Goal: Task Accomplishment & Management: Manage account settings

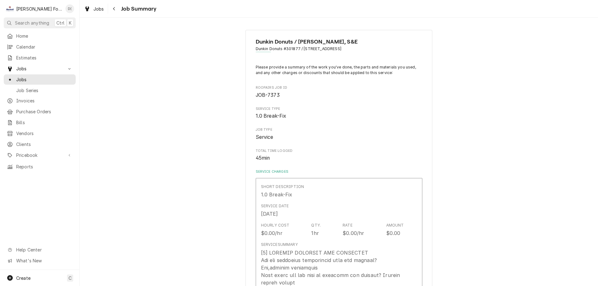
type textarea "x"
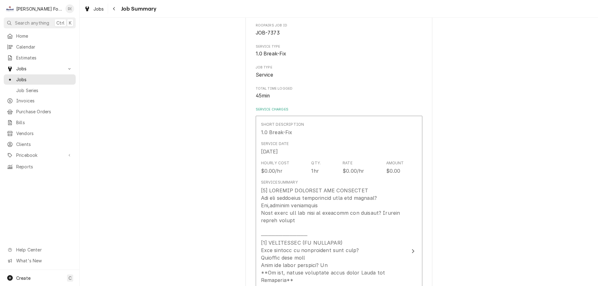
click at [34, 72] on div "Jobs Jobs Job Series" at bounding box center [40, 78] width 72 height 31
click at [35, 77] on span "Jobs" at bounding box center [44, 79] width 56 height 7
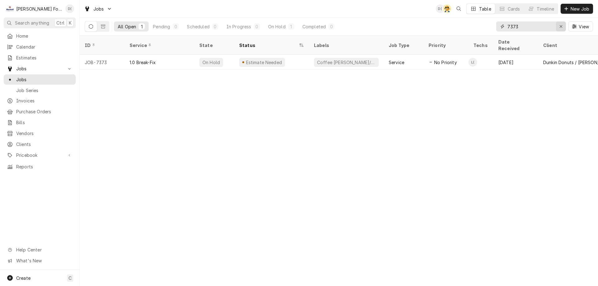
click at [559, 26] on icon "Erase input" at bounding box center [560, 26] width 3 height 4
click at [541, 27] on input "Dynamic Content Wrapper" at bounding box center [536, 26] width 59 height 10
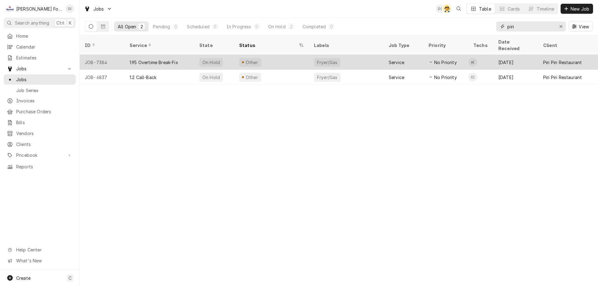
type input "piri"
click at [299, 58] on div "Other" at bounding box center [271, 62] width 75 height 15
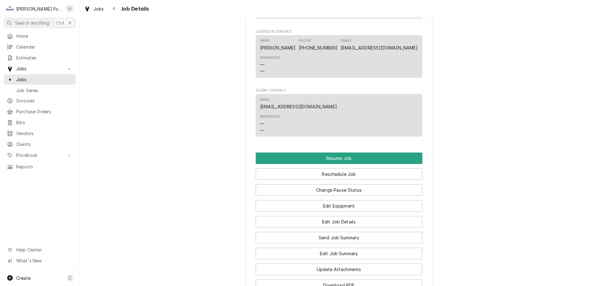
scroll to position [529, 0]
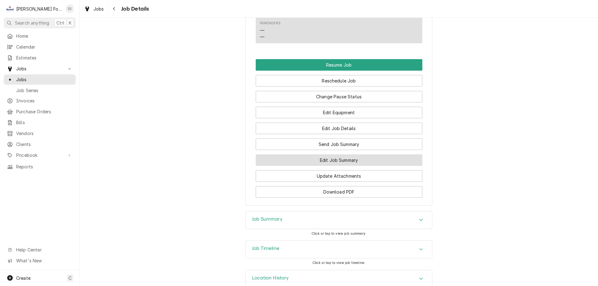
click at [319, 165] on button "Edit Job Summary" at bounding box center [339, 160] width 167 height 12
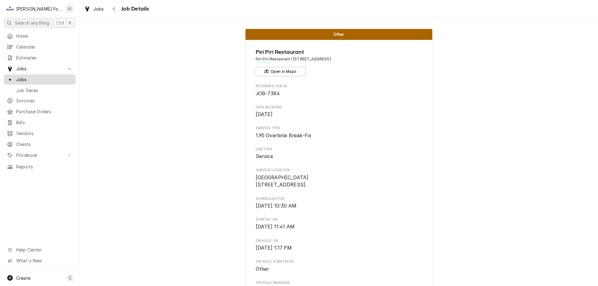
click at [39, 79] on span "Jobs" at bounding box center [44, 79] width 56 height 7
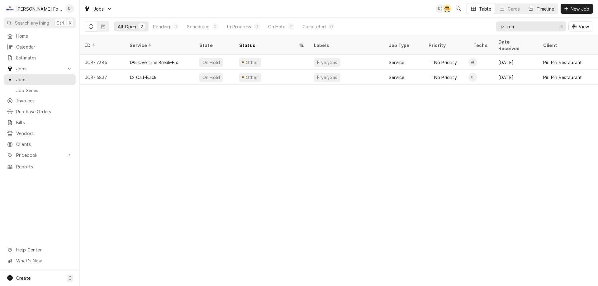
click at [543, 7] on div "Timeline" at bounding box center [544, 9] width 17 height 7
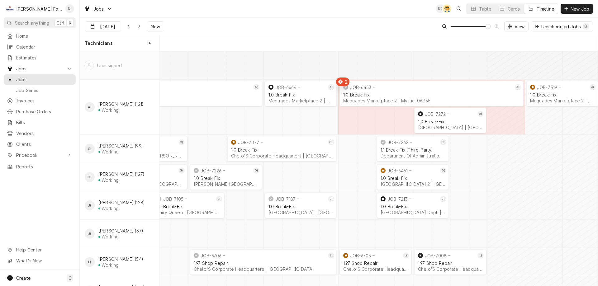
scroll to position [0, 8673]
click at [153, 27] on span "Now" at bounding box center [155, 26] width 12 height 7
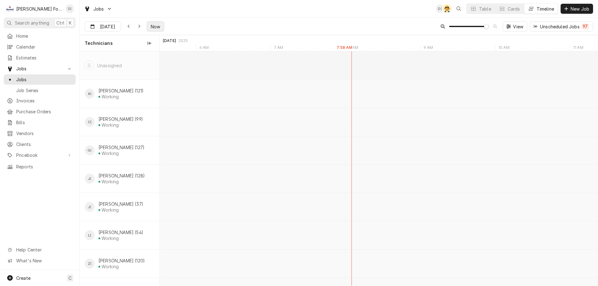
scroll to position [0, 8513]
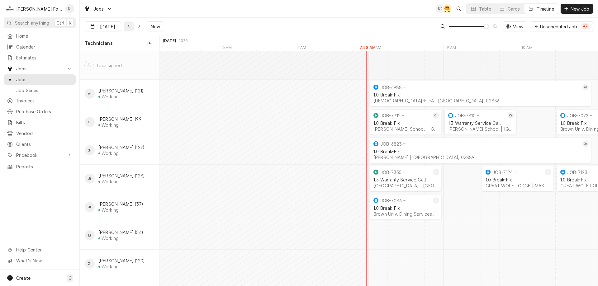
click at [127, 28] on icon "Dynamic Content Wrapper" at bounding box center [128, 26] width 3 height 4
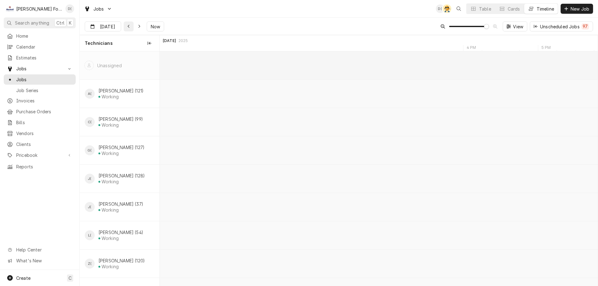
scroll to position [0, 6722]
click at [127, 28] on icon "Dynamic Content Wrapper" at bounding box center [128, 26] width 3 height 4
type input "[DATE]"
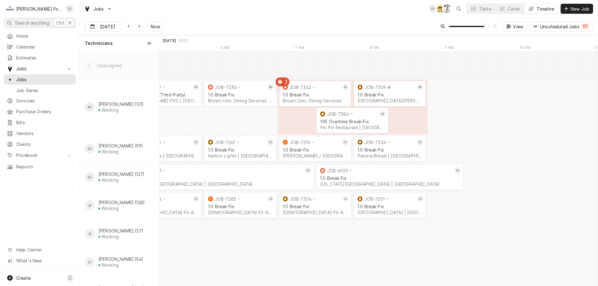
scroll to position [0, 0]
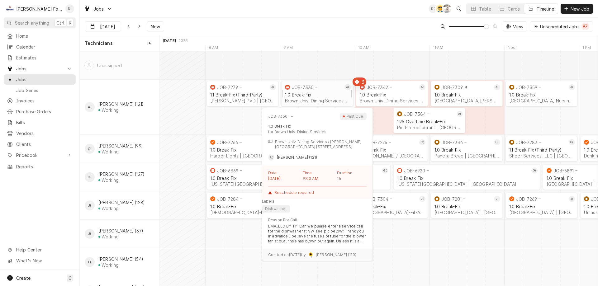
click at [308, 91] on div "1.0 Break-Fix Brown Univ. Dining Services | Providence, 02912" at bounding box center [317, 98] width 67 height 14
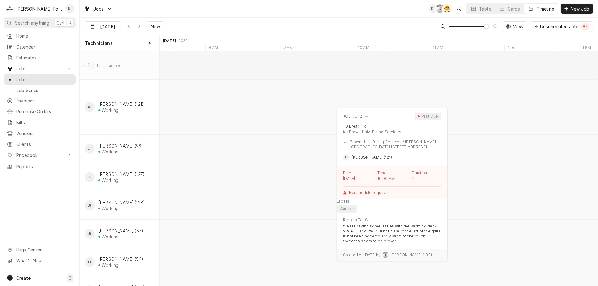
scroll to position [0, 8676]
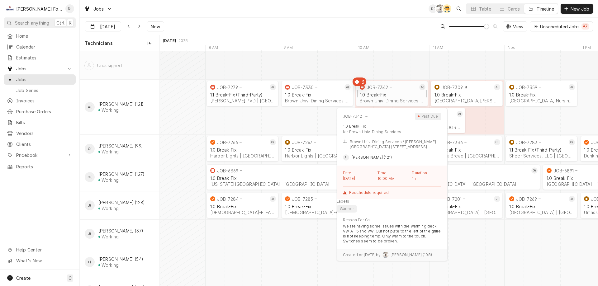
click at [386, 93] on div "1.0 Break-Fix" at bounding box center [391, 94] width 64 height 5
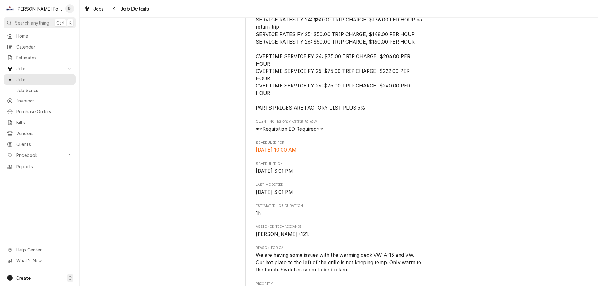
scroll to position [249, 0]
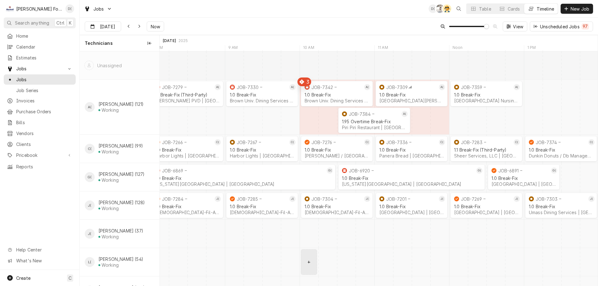
scroll to position [0, 8692]
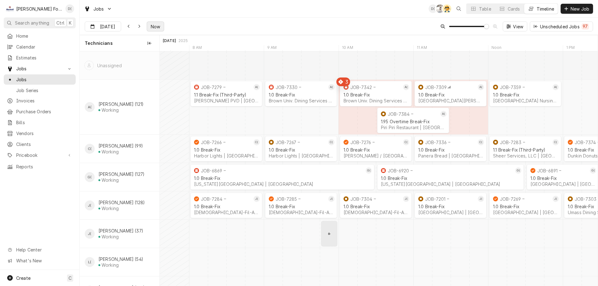
click at [154, 24] on span "Now" at bounding box center [155, 26] width 12 height 7
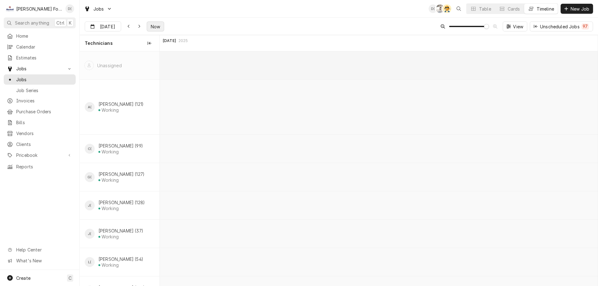
scroll to position [0, 12100]
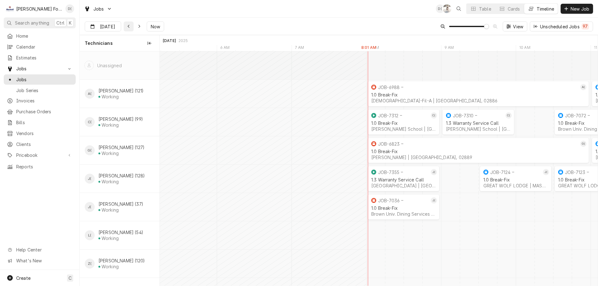
click at [127, 24] on icon "Dynamic Content Wrapper" at bounding box center [128, 26] width 3 height 4
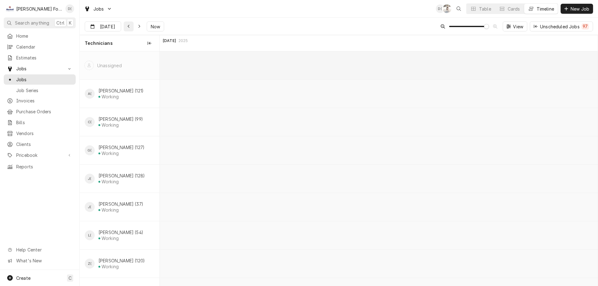
scroll to position [0, 0]
click at [127, 24] on icon "Dynamic Content Wrapper" at bounding box center [128, 26] width 3 height 4
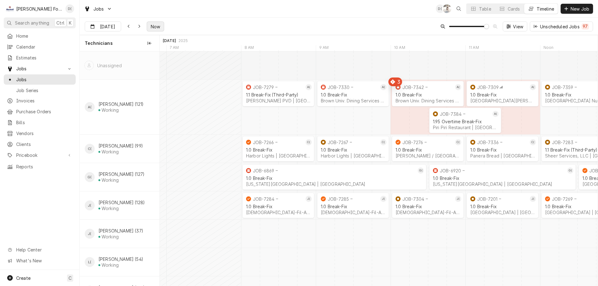
click at [152, 28] on span "Now" at bounding box center [155, 26] width 12 height 7
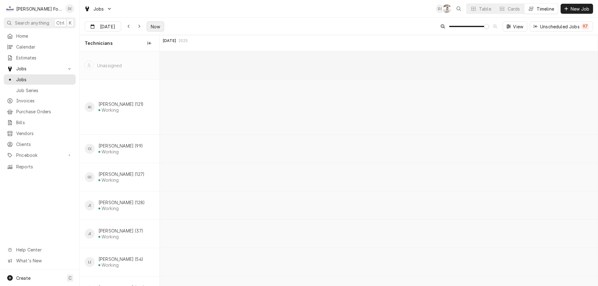
scroll to position [0, 12100]
type input "[DATE]"
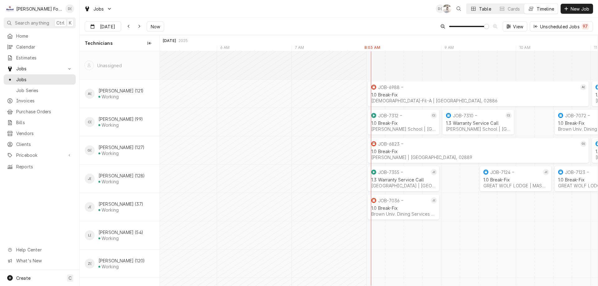
click at [476, 11] on button "Table" at bounding box center [480, 9] width 28 height 10
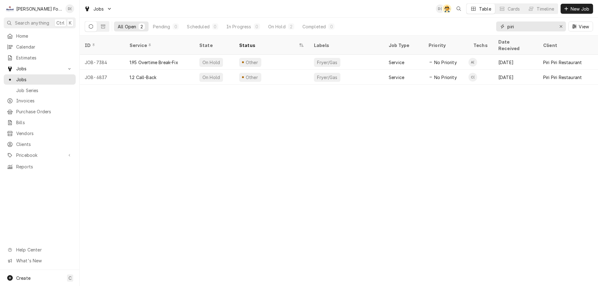
drag, startPoint x: 518, startPoint y: 26, endPoint x: 494, endPoint y: 29, distance: 23.8
click at [495, 30] on div "All Open 2 Pending 0 Scheduled 0 In Progress 0 On Hold 2 Completed 0 piri View" at bounding box center [339, 26] width 508 height 17
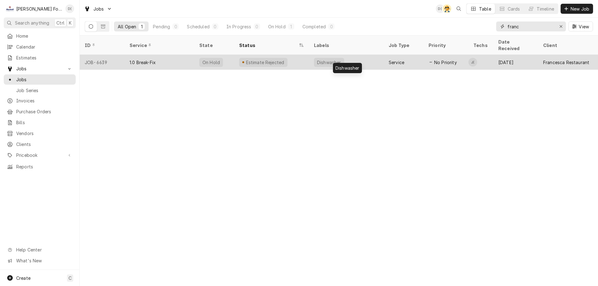
type input "franc"
click at [372, 59] on div "Dishwasher" at bounding box center [346, 62] width 75 height 15
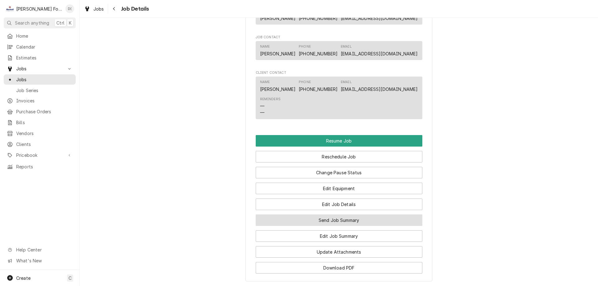
scroll to position [685, 0]
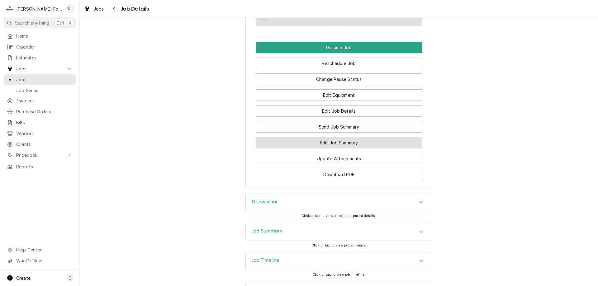
click at [331, 148] on button "Edit Job Summary" at bounding box center [339, 143] width 167 height 12
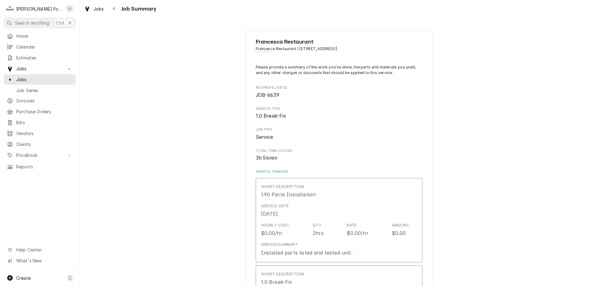
type textarea "x"
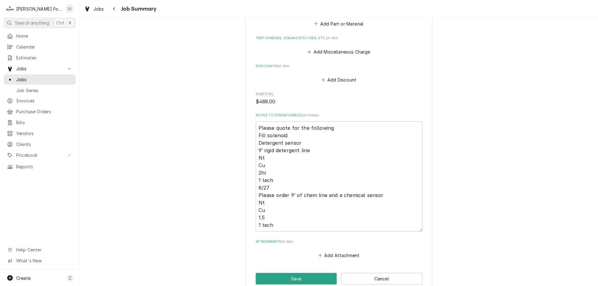
scroll to position [1044, 0]
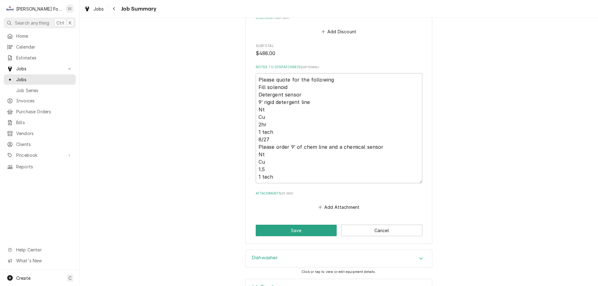
click at [287, 279] on div "Job Timeline" at bounding box center [339, 287] width 186 height 17
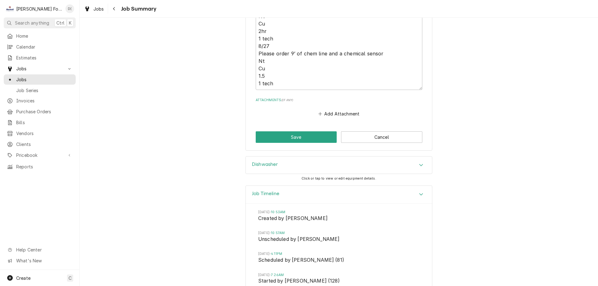
scroll to position [1200, 0]
